Goal: Transaction & Acquisition: Download file/media

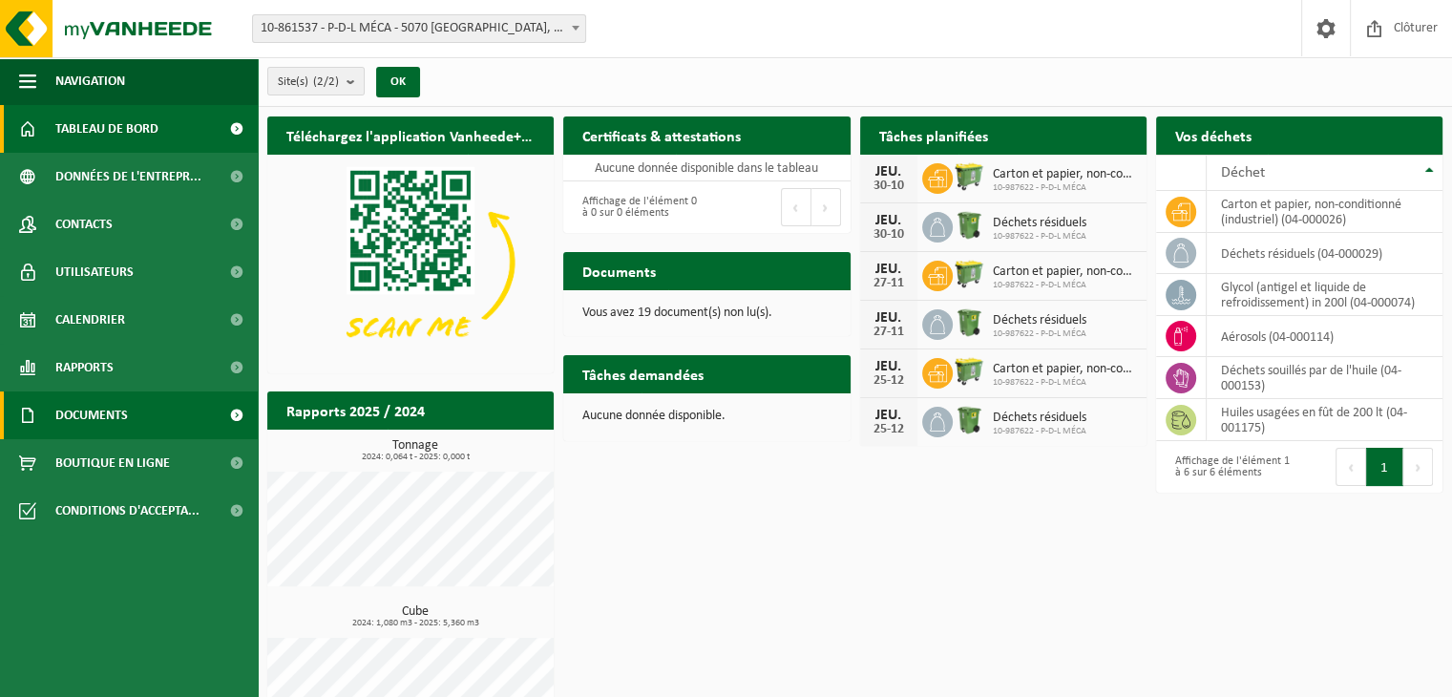
click at [208, 409] on link "Documents" at bounding box center [129, 415] width 258 height 48
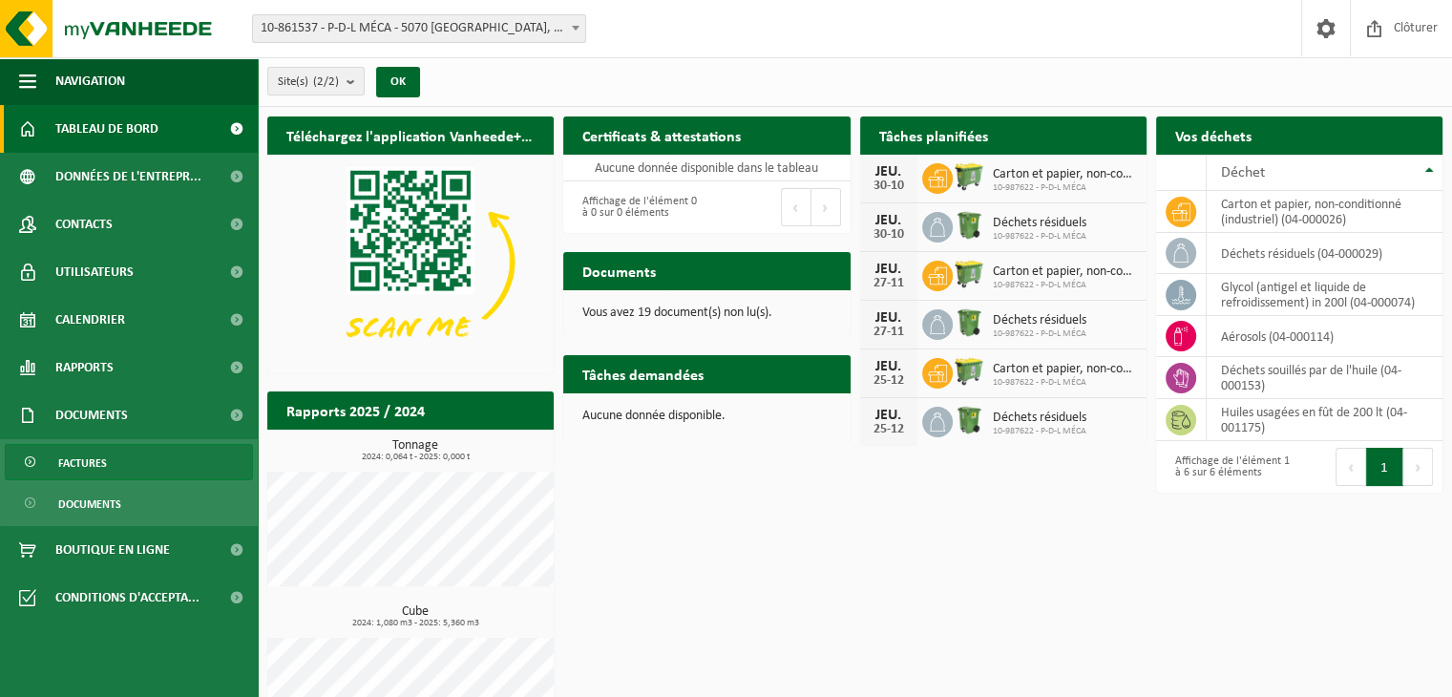
click at [199, 460] on link "Factures" at bounding box center [129, 462] width 248 height 36
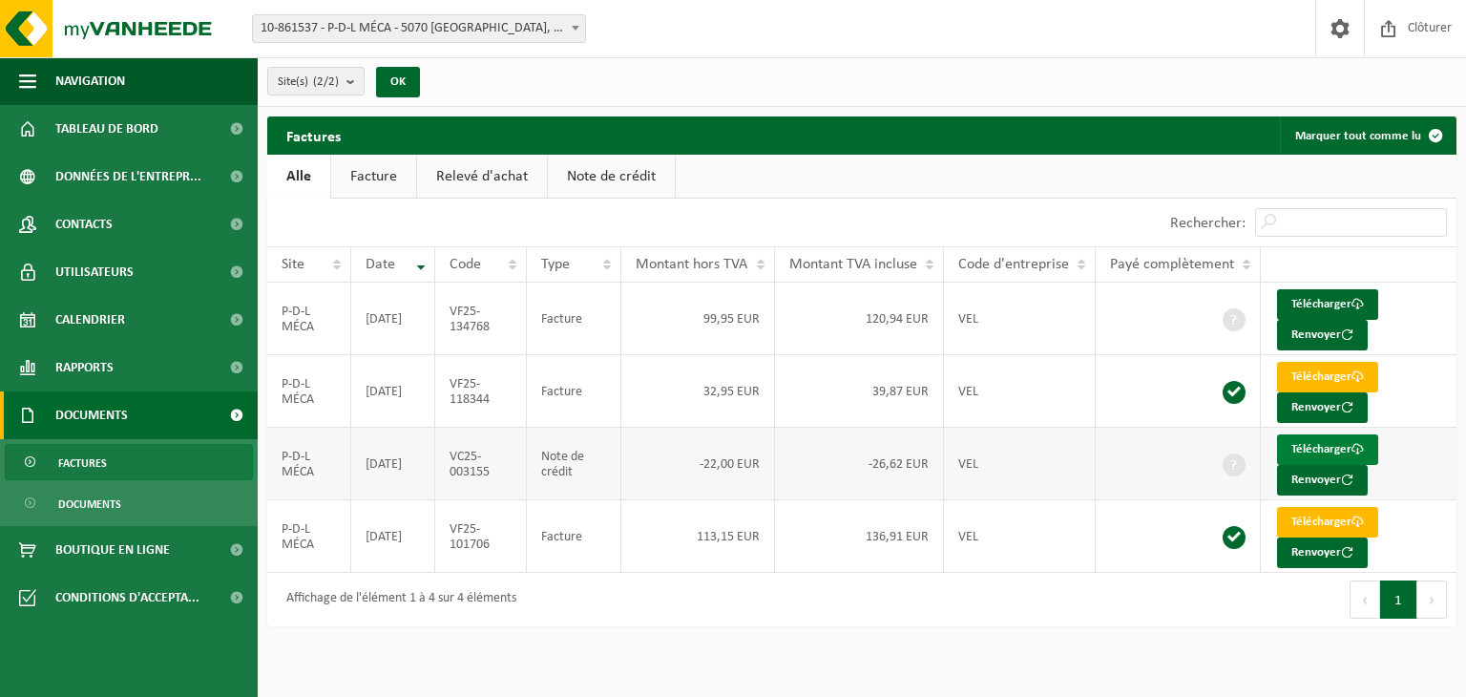
click at [1310, 448] on link "Télécharger" at bounding box center [1327, 449] width 101 height 31
click at [1312, 295] on link "Télécharger" at bounding box center [1327, 304] width 101 height 31
click at [1311, 520] on link "Télécharger" at bounding box center [1327, 522] width 101 height 31
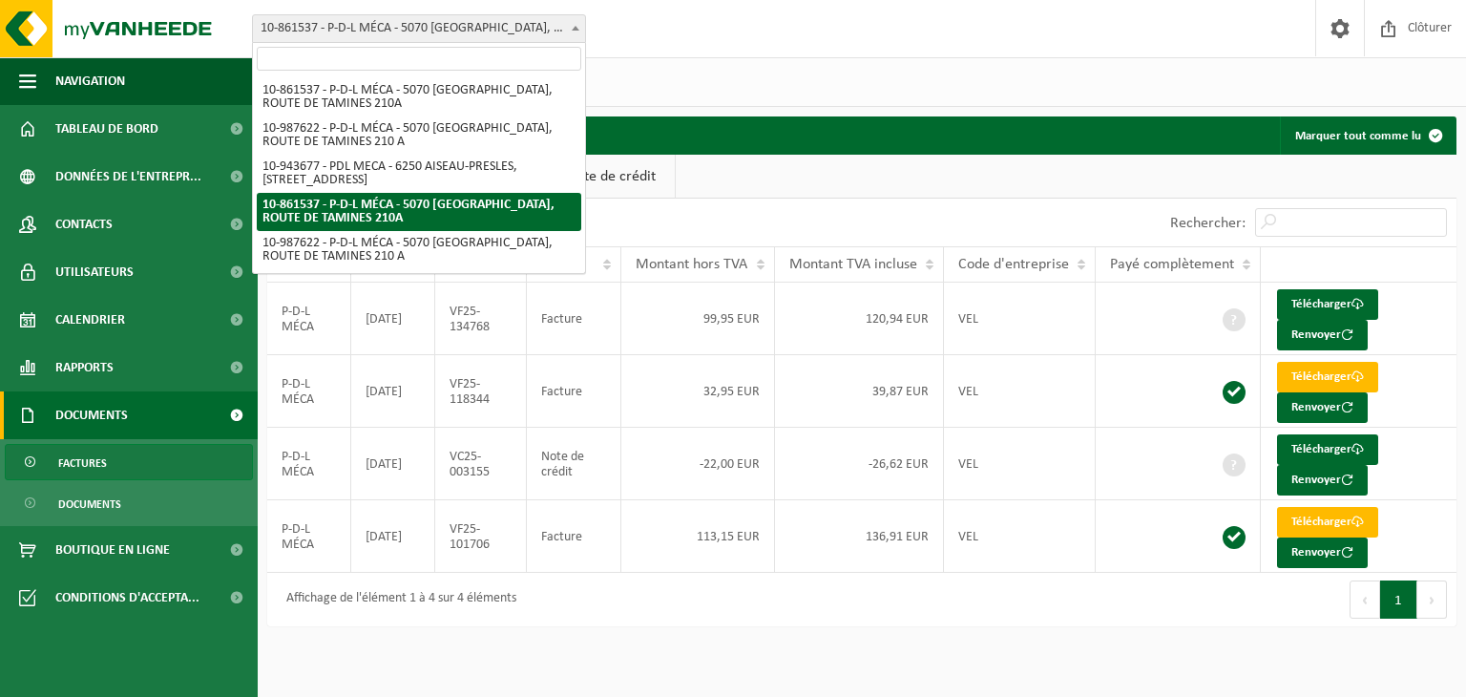
click at [420, 16] on span "10-861537 - P-D-L MÉCA - 5070 [GEOGRAPHIC_DATA], ROUTE DE TAMINES 210A" at bounding box center [419, 28] width 332 height 27
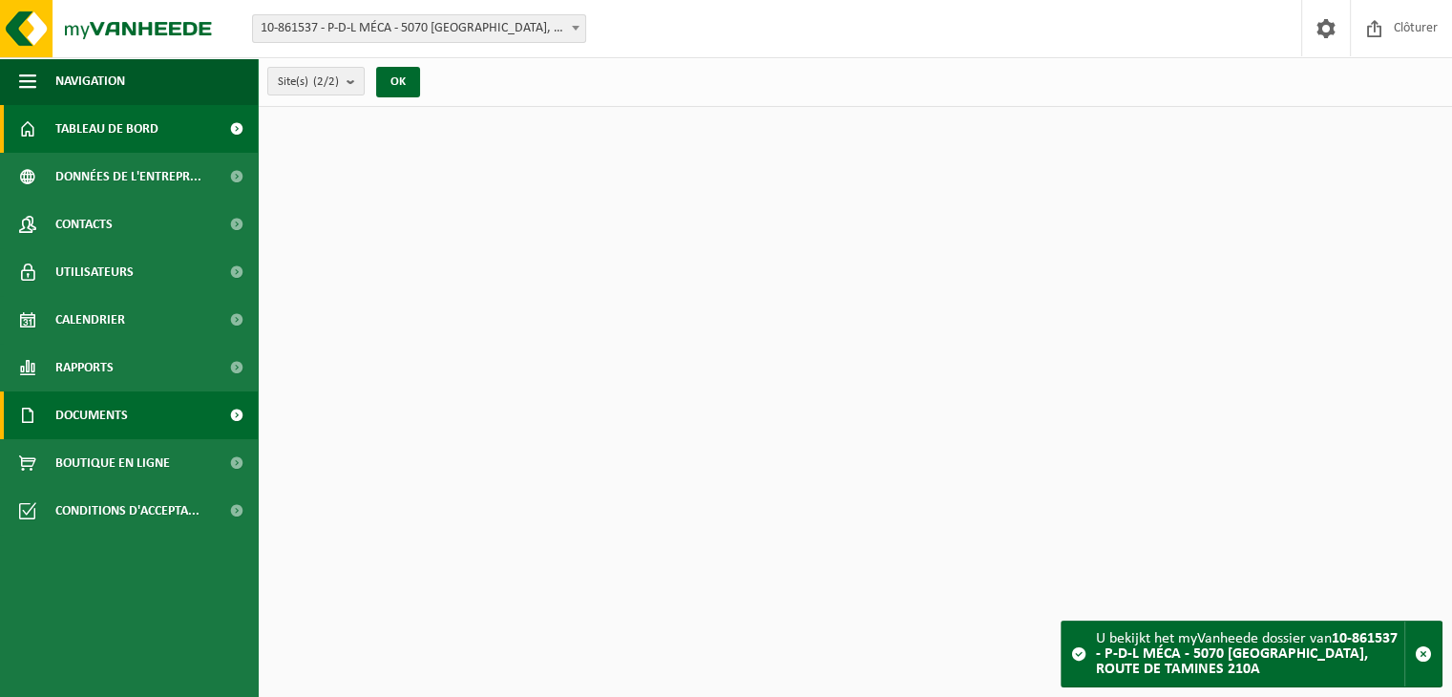
click at [148, 409] on link "Documents" at bounding box center [129, 415] width 258 height 48
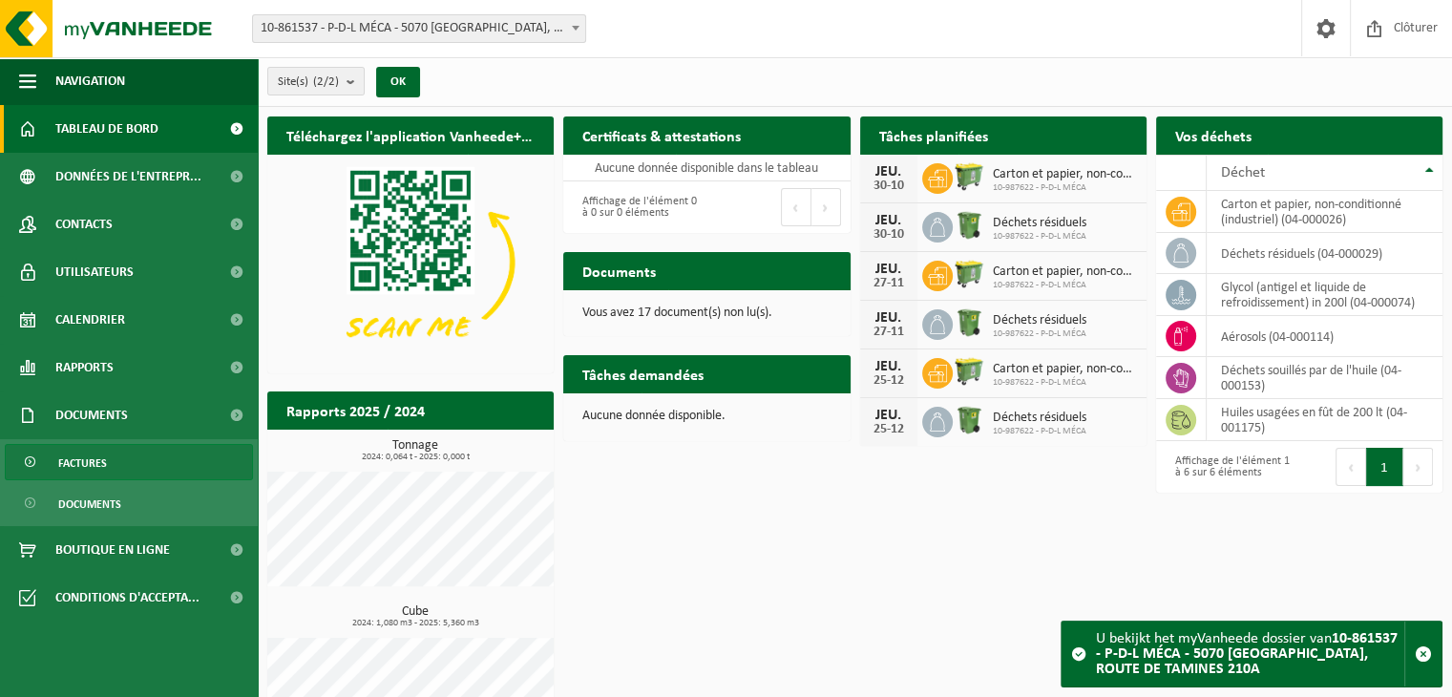
click at [129, 475] on link "Factures" at bounding box center [129, 462] width 248 height 36
